Goal: Task Accomplishment & Management: Manage account settings

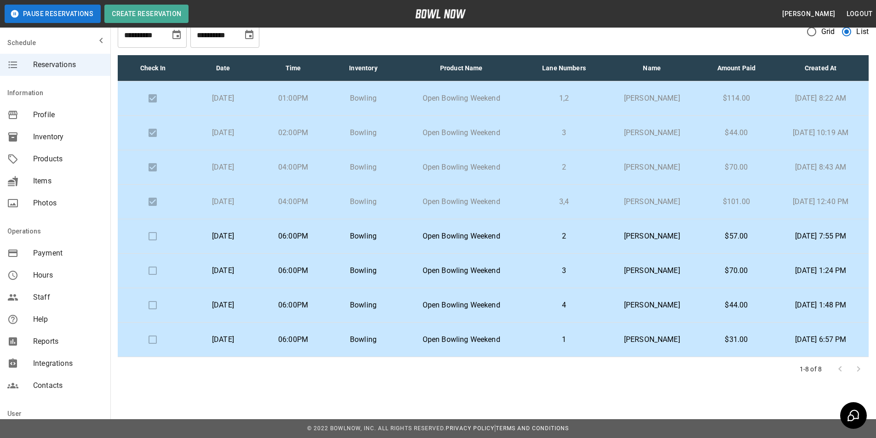
click at [384, 234] on p "Bowling" at bounding box center [364, 236] width 56 height 11
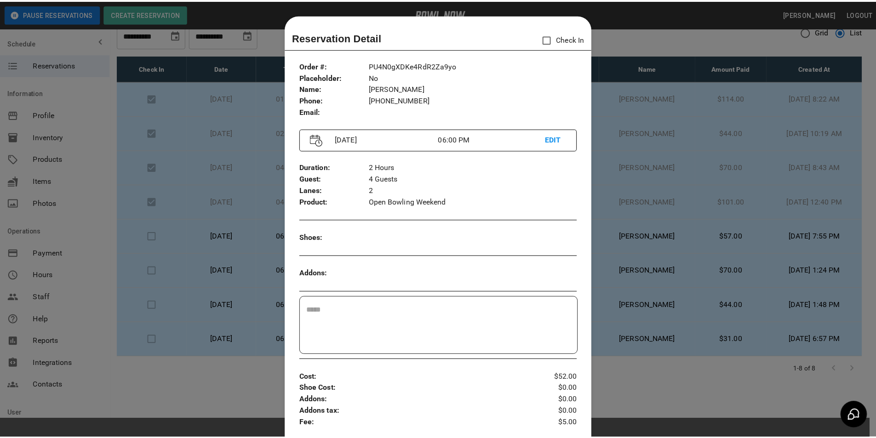
scroll to position [15, 0]
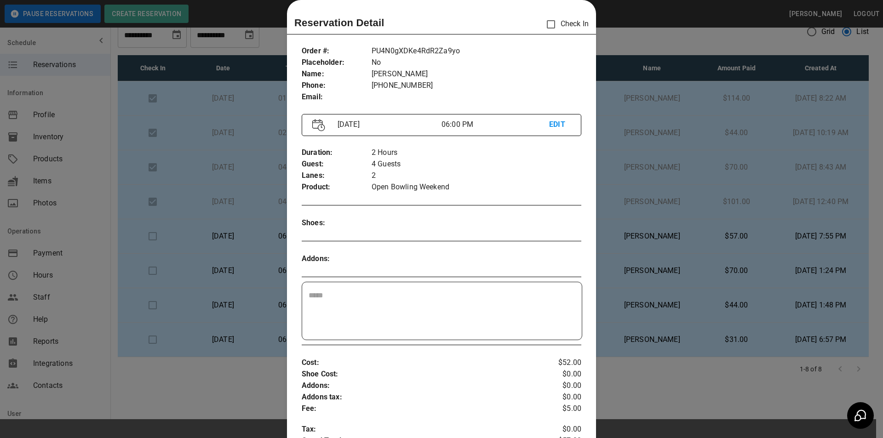
click at [663, 250] on div at bounding box center [441, 219] width 883 height 438
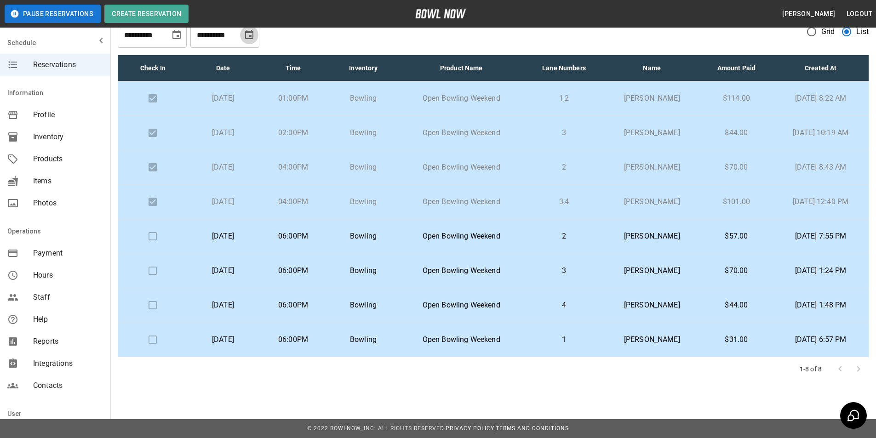
click at [248, 40] on icon "Choose date, selected date is Sep 27, 2025" at bounding box center [249, 34] width 11 height 11
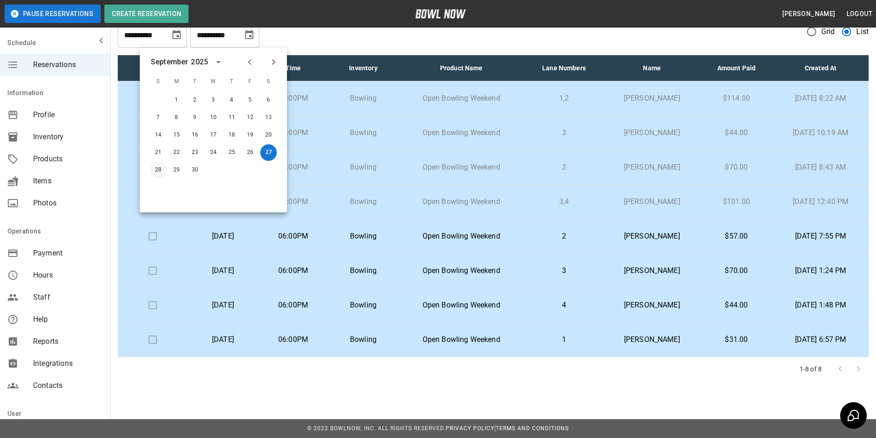
click at [158, 170] on button "28" at bounding box center [158, 170] width 17 height 17
type input "**********"
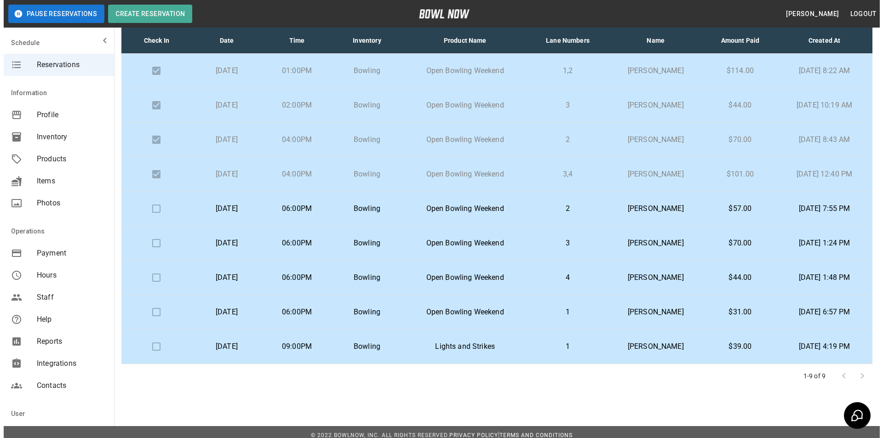
scroll to position [67, 0]
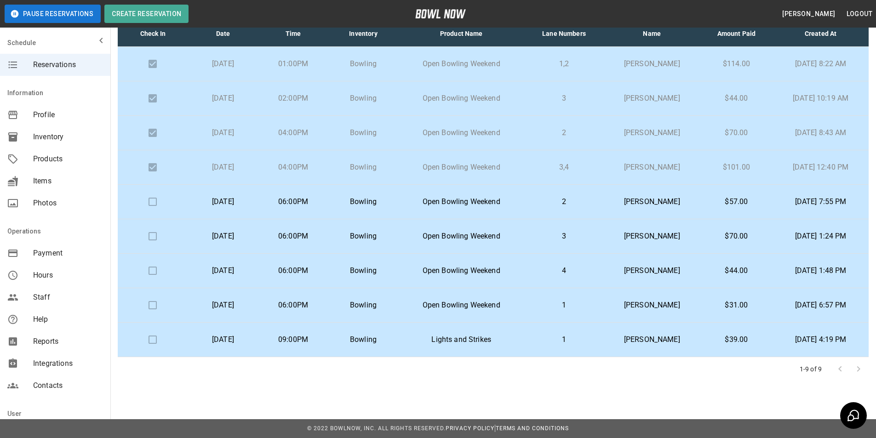
click at [664, 305] on p "[PERSON_NAME]" at bounding box center [652, 305] width 82 height 11
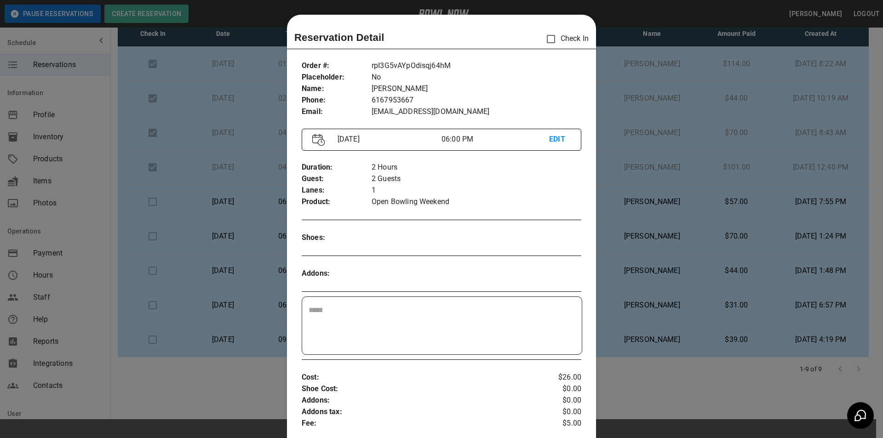
scroll to position [15, 0]
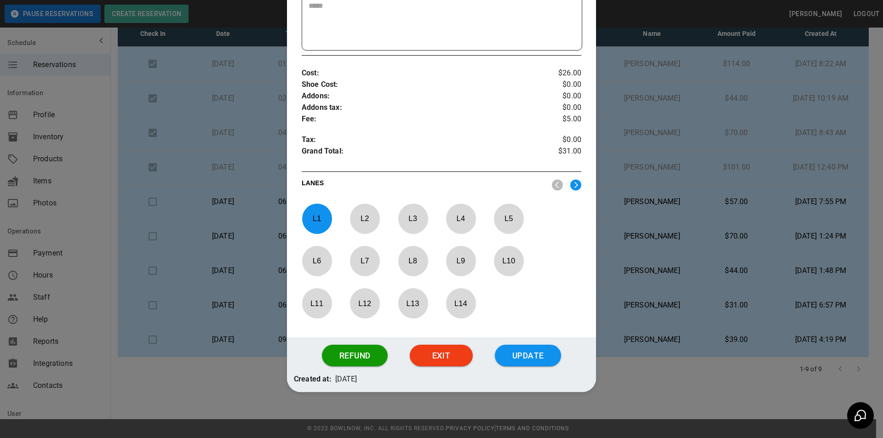
click at [538, 351] on button "Update" at bounding box center [528, 356] width 66 height 22
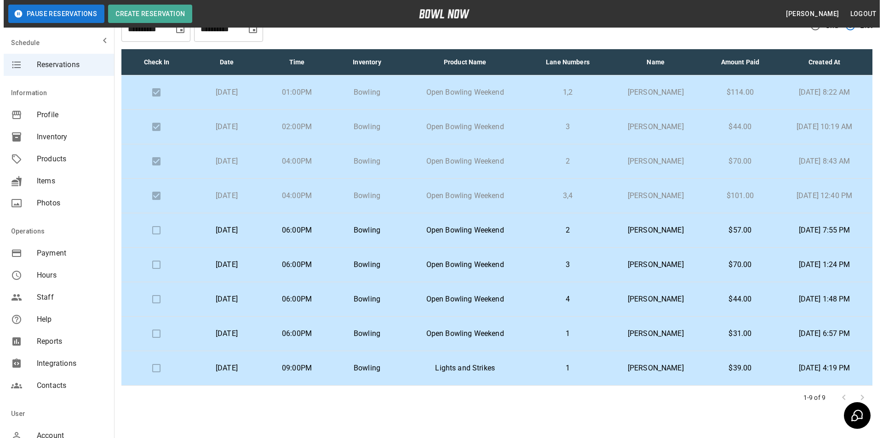
scroll to position [67, 0]
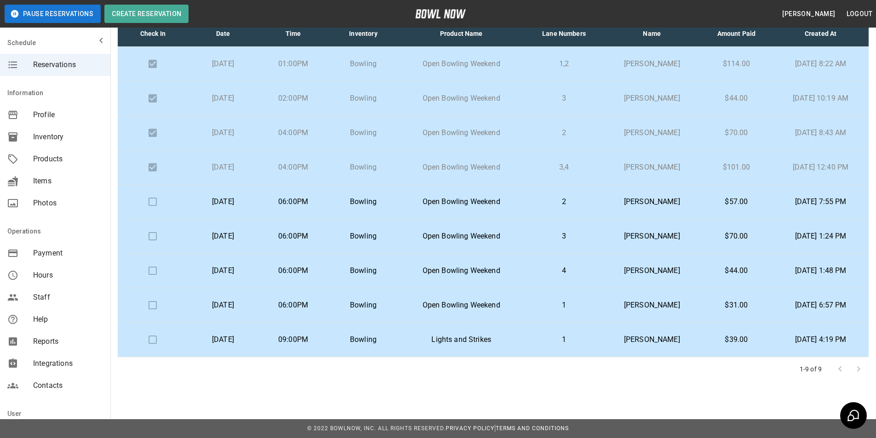
click at [664, 237] on p "[PERSON_NAME]" at bounding box center [652, 236] width 82 height 11
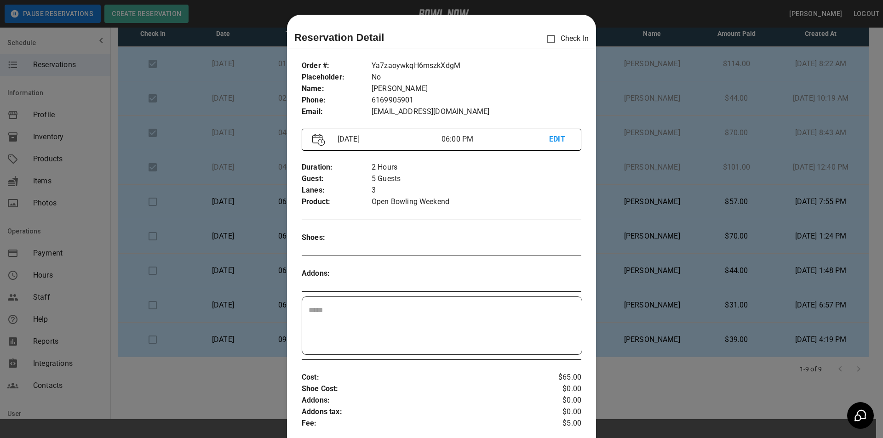
scroll to position [15, 0]
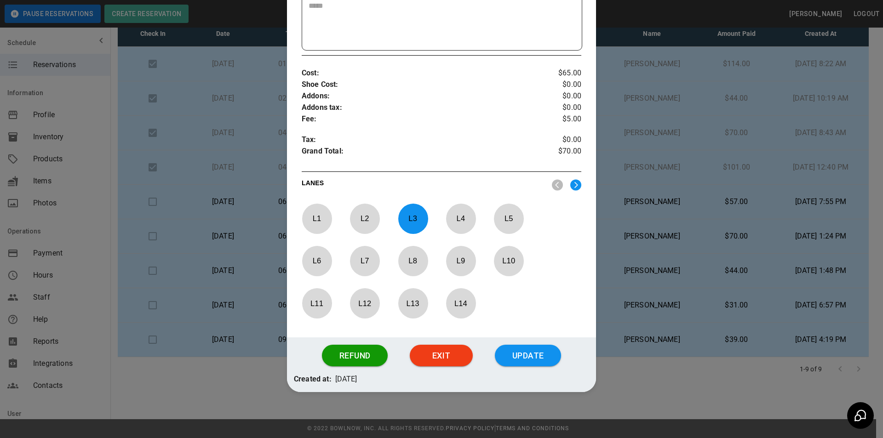
click at [527, 352] on button "Update" at bounding box center [528, 356] width 66 height 22
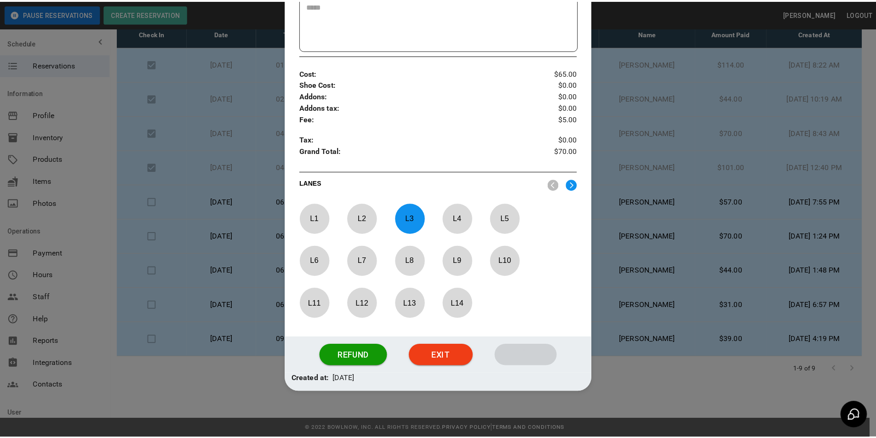
scroll to position [259, 0]
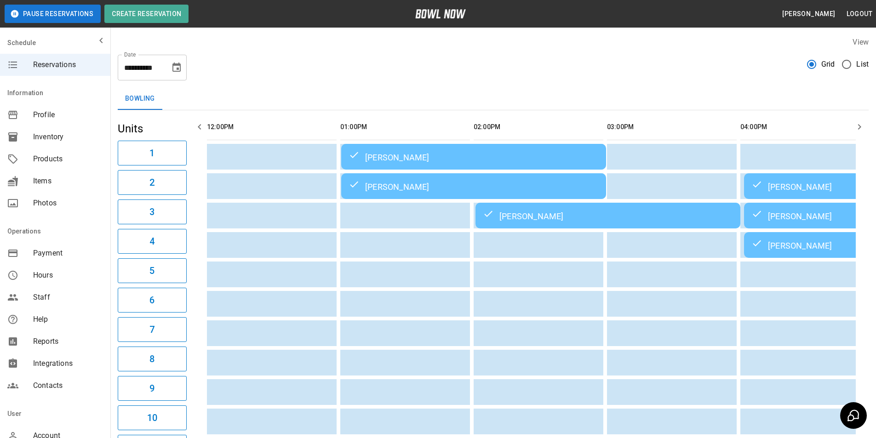
scroll to position [0, 667]
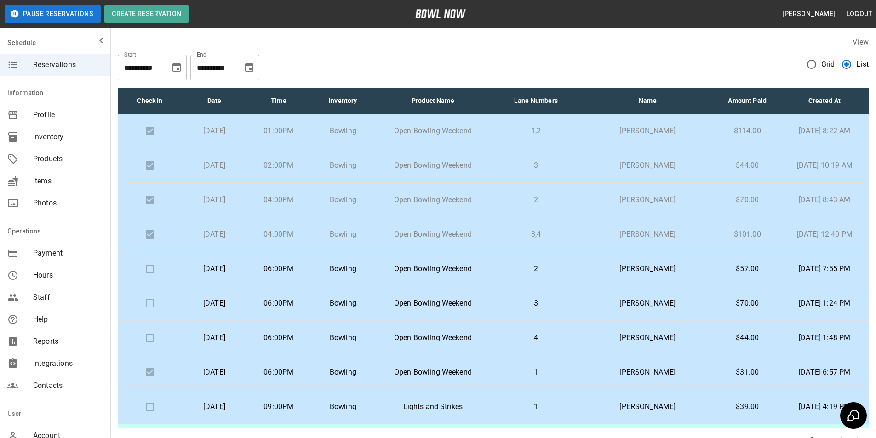
click at [239, 307] on p "[DATE]" at bounding box center [215, 303] width 50 height 11
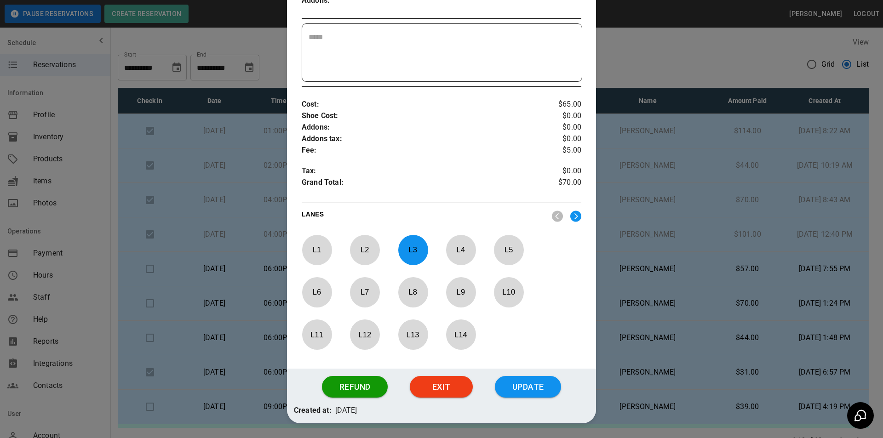
scroll to position [305, 0]
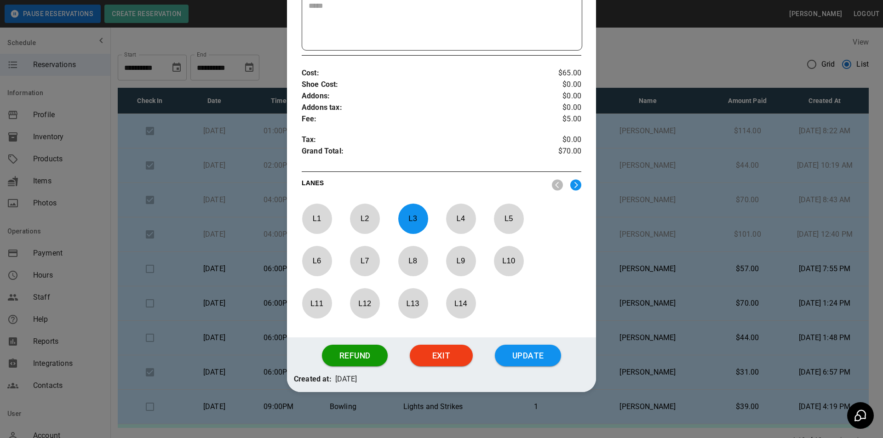
click at [535, 363] on button "Update" at bounding box center [528, 356] width 66 height 22
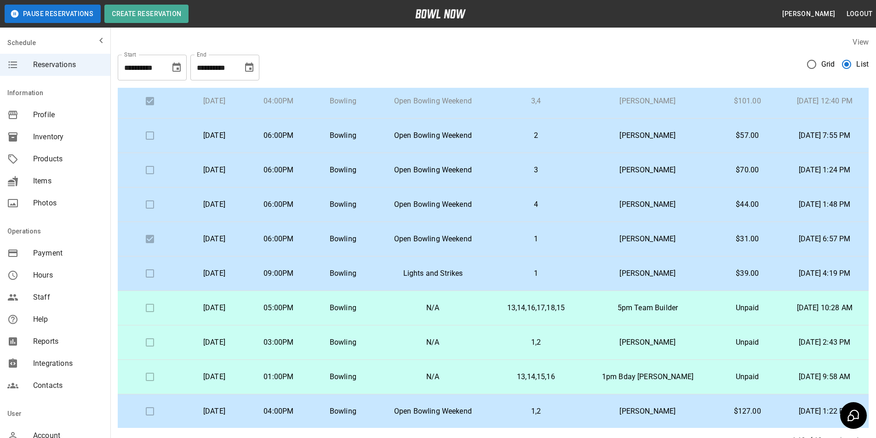
scroll to position [134, 0]
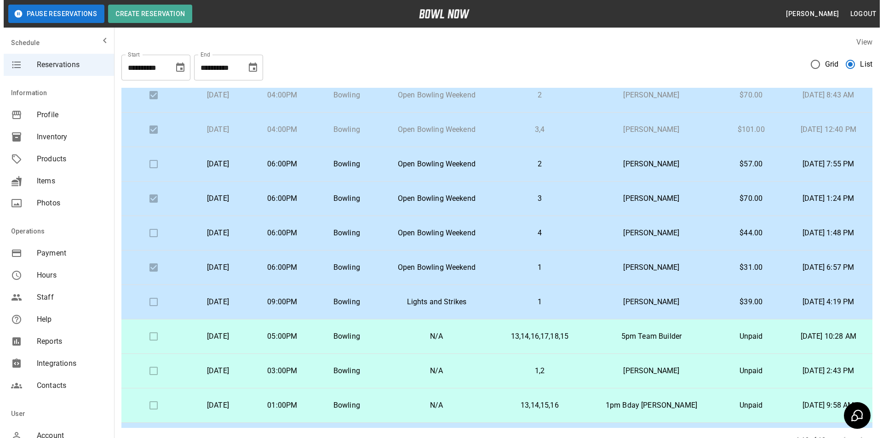
scroll to position [88, 0]
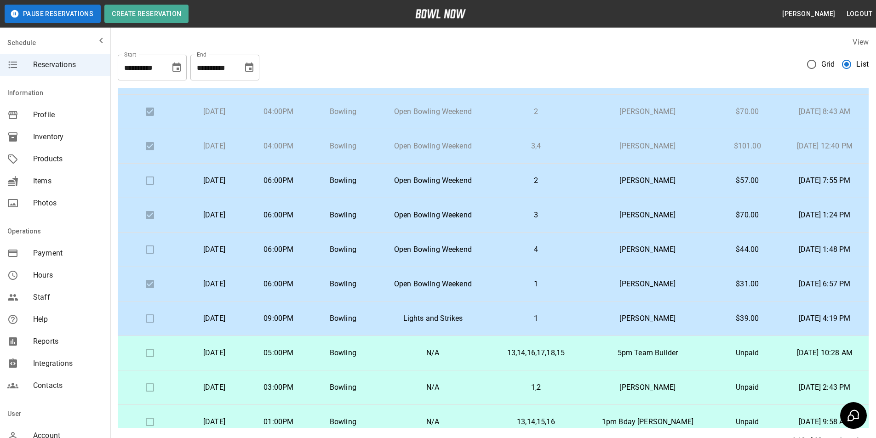
click at [535, 178] on p "2" at bounding box center [536, 180] width 76 height 11
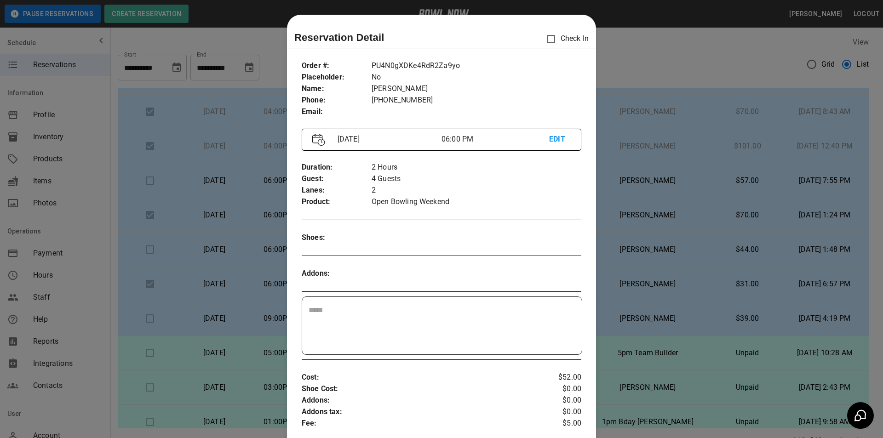
scroll to position [15, 0]
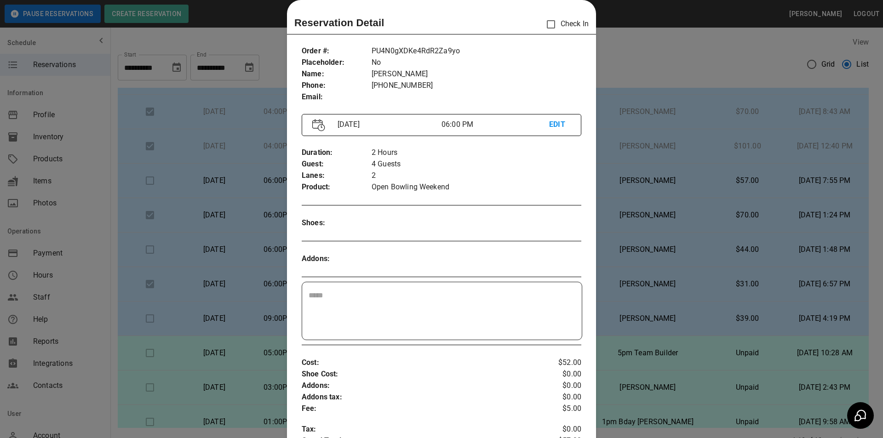
click at [725, 183] on div at bounding box center [441, 219] width 883 height 438
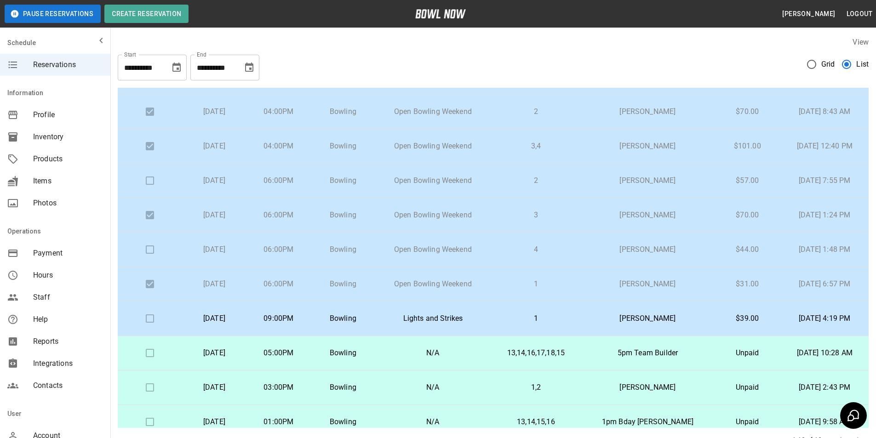
click at [148, 181] on td at bounding box center [150, 181] width 64 height 35
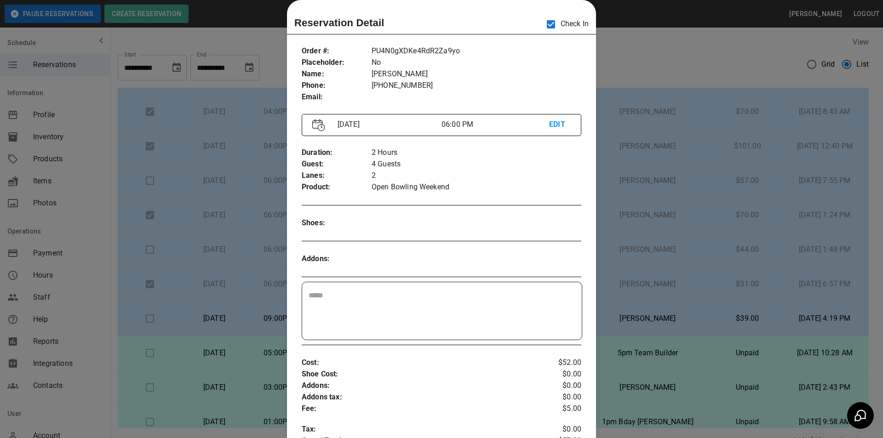
click at [655, 66] on div at bounding box center [441, 219] width 883 height 438
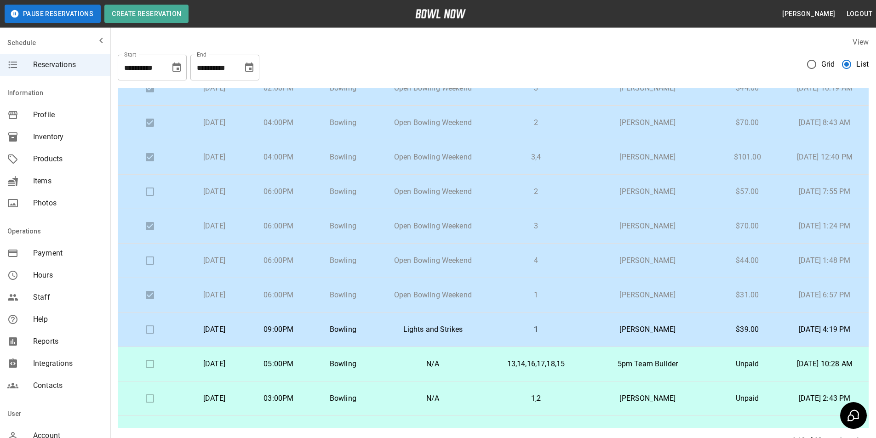
scroll to position [0, 0]
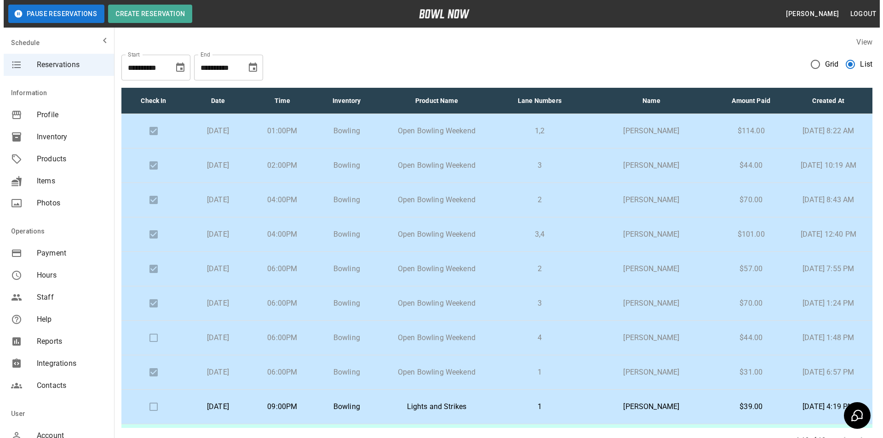
scroll to position [46, 0]
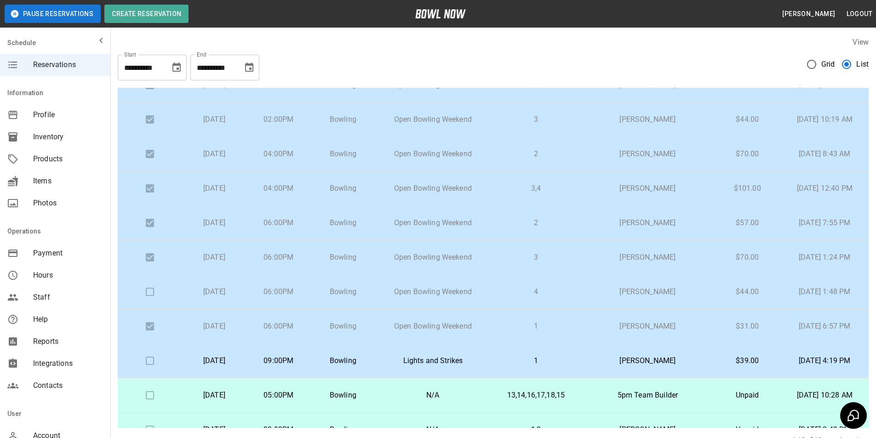
click at [239, 291] on p "[DATE]" at bounding box center [215, 292] width 50 height 11
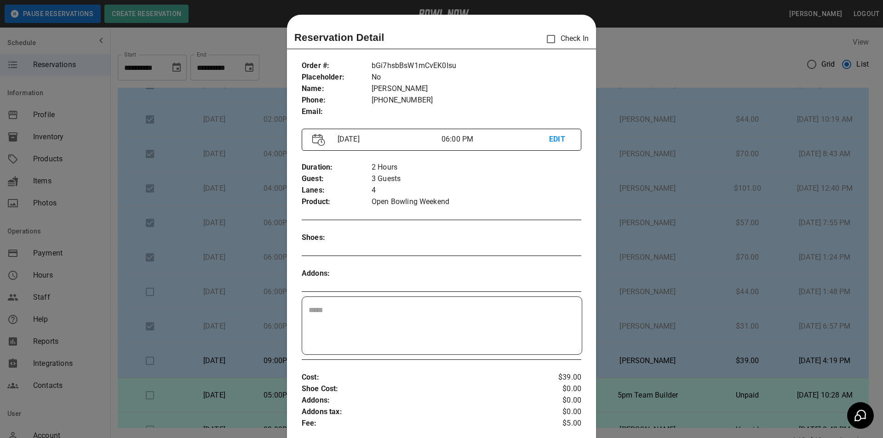
scroll to position [15, 0]
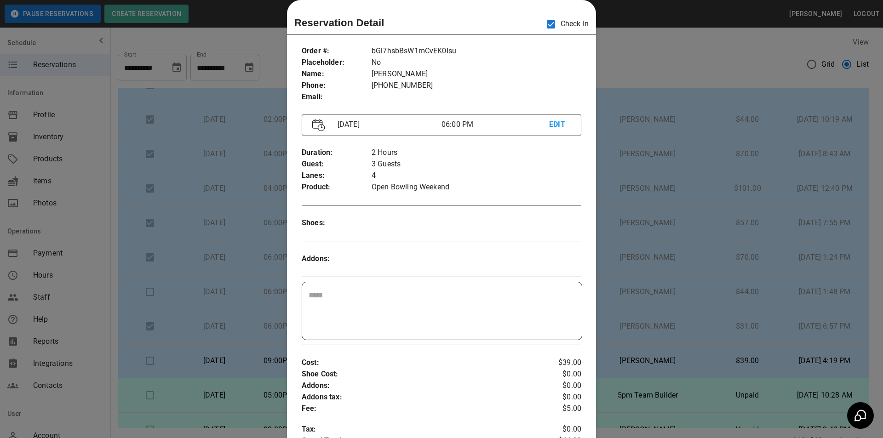
click at [654, 52] on div at bounding box center [441, 219] width 883 height 438
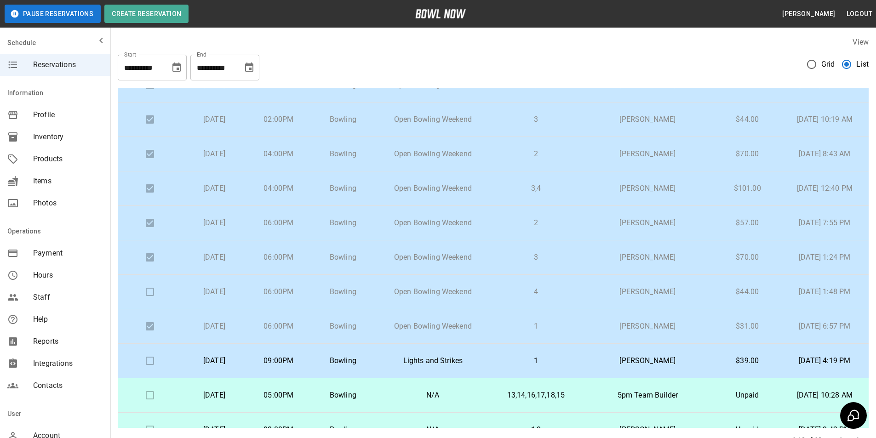
click at [150, 290] on td at bounding box center [150, 292] width 64 height 35
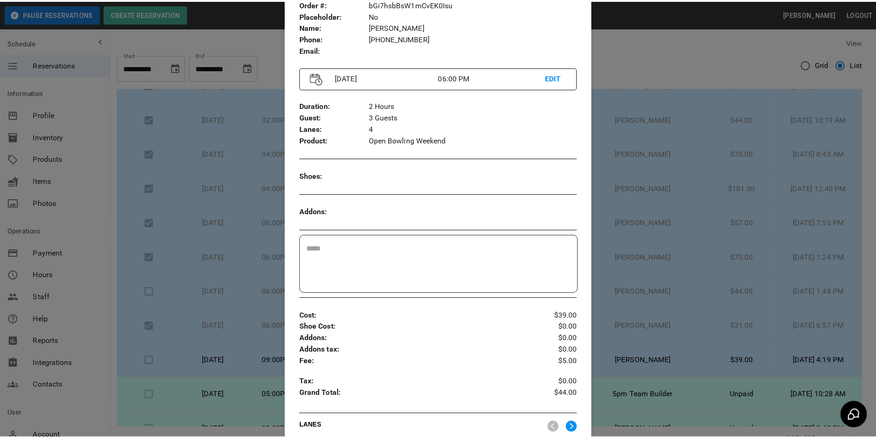
scroll to position [245, 0]
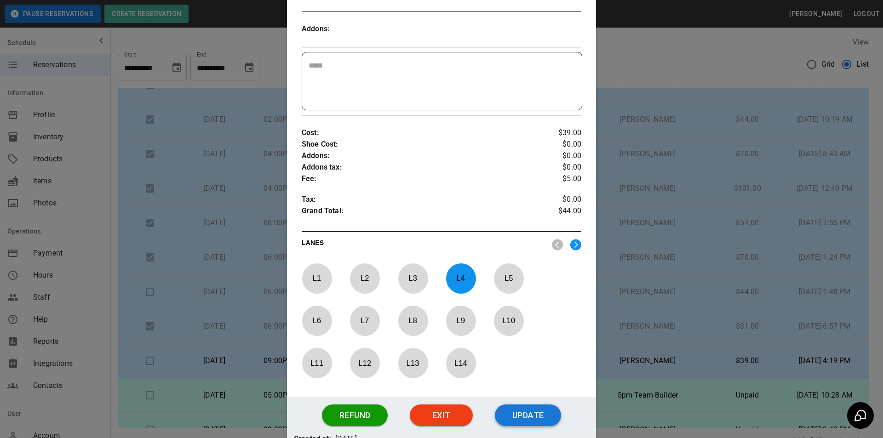
click at [541, 418] on button "Update" at bounding box center [528, 416] width 66 height 22
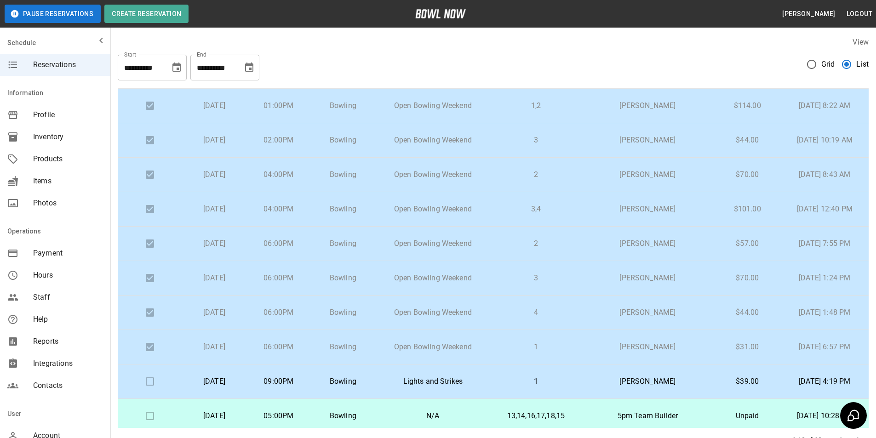
scroll to position [46, 0]
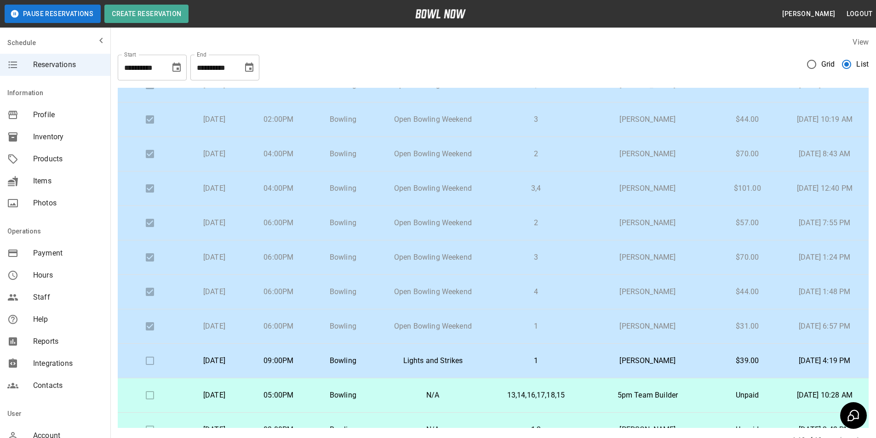
click at [253, 71] on icon "Choose date, selected date is Oct 27, 2025" at bounding box center [249, 67] width 8 height 9
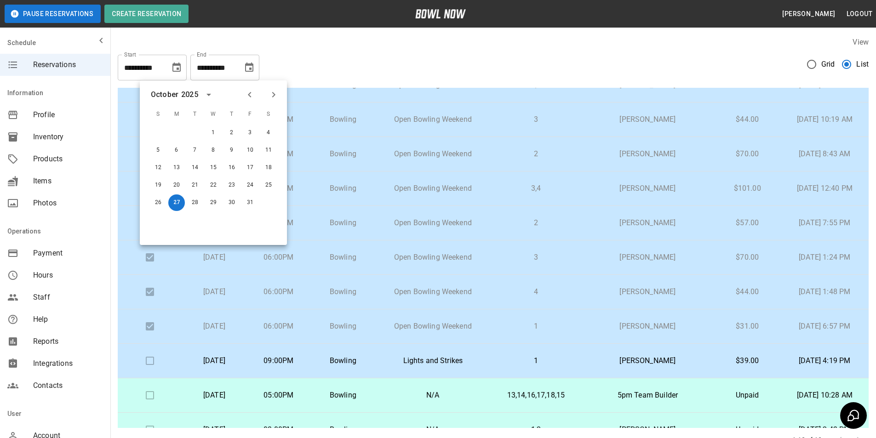
drag, startPoint x: 245, startPoint y: 93, endPoint x: 238, endPoint y: 104, distance: 13.4
click at [243, 98] on button "Previous month" at bounding box center [250, 95] width 16 height 16
click at [277, 183] on div "27" at bounding box center [268, 185] width 18 height 17
click at [274, 186] on button "27" at bounding box center [268, 185] width 17 height 17
type input "**********"
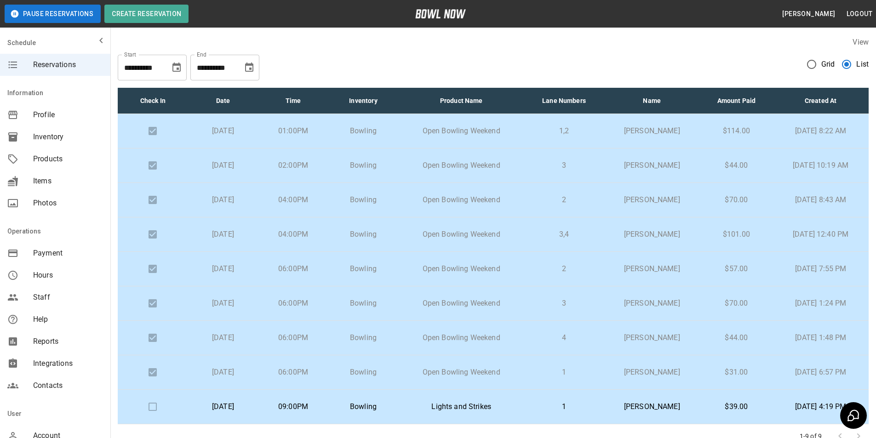
scroll to position [0, 0]
